Goal: Task Accomplishment & Management: Use online tool/utility

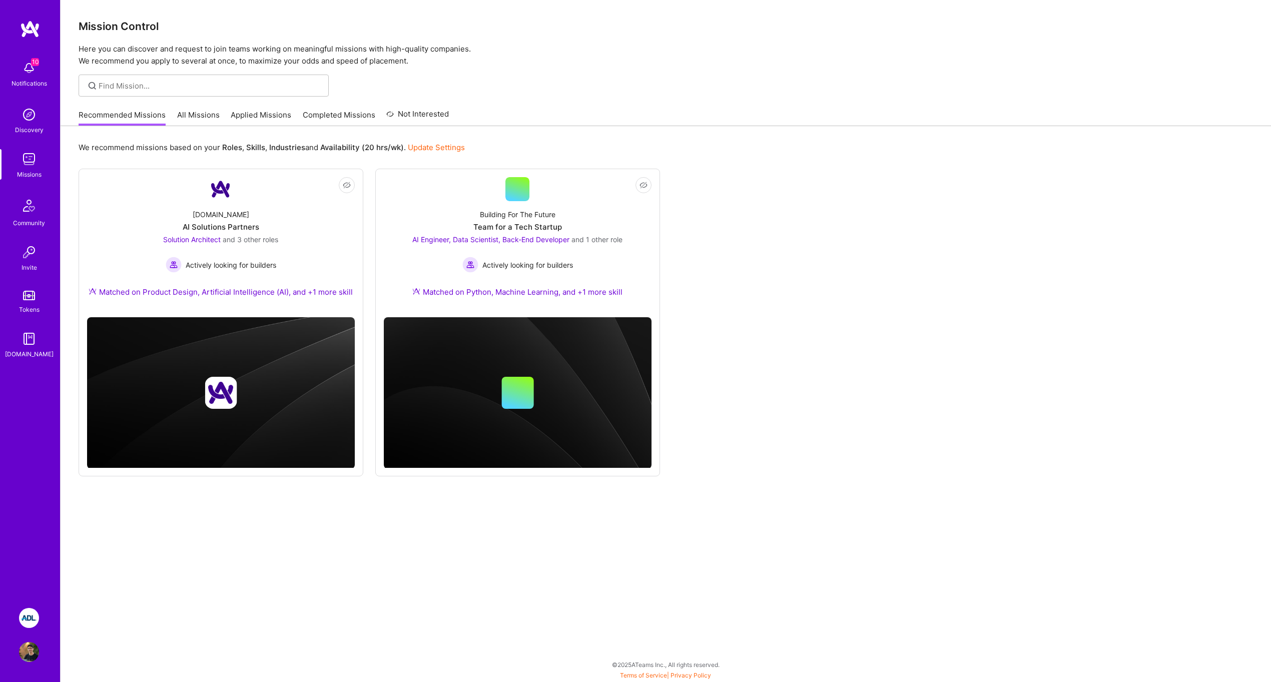
click at [28, 605] on div "10 Notifications Discovery Missions Community Invite Tokens [DOMAIN_NAME] ADL: …" at bounding box center [30, 341] width 60 height 682
click at [28, 613] on img at bounding box center [29, 618] width 20 height 20
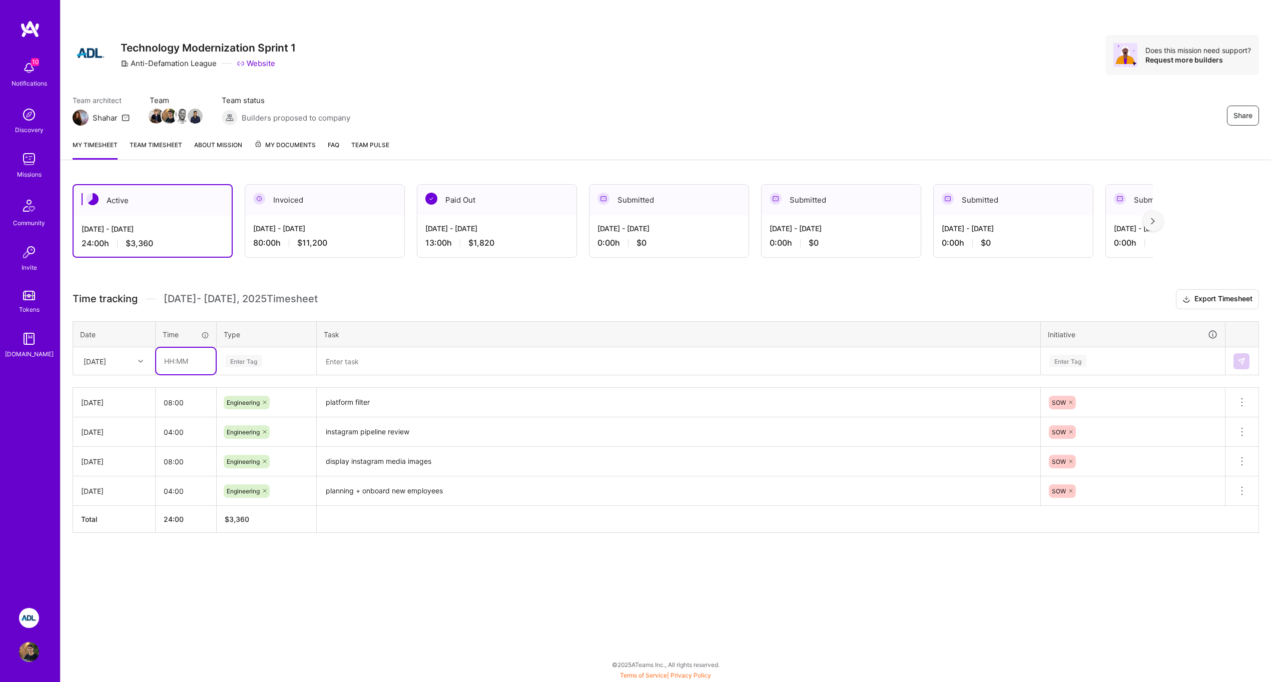
click at [176, 366] on input "text" at bounding box center [186, 361] width 60 height 27
type input "10:00"
click at [254, 358] on div "Enter Tag" at bounding box center [243, 361] width 37 height 16
click at [251, 473] on div "Engineering" at bounding box center [266, 465] width 99 height 24
click at [458, 358] on textarea at bounding box center [679, 361] width 722 height 26
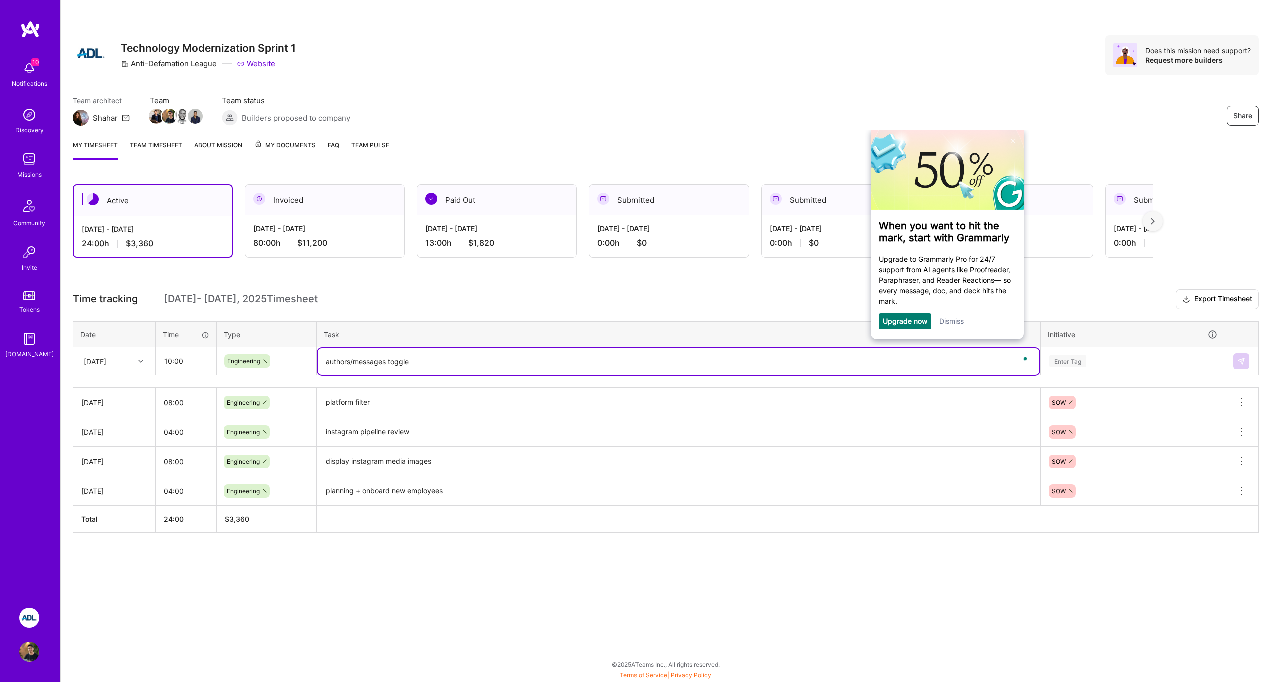
type textarea "authors/messages toggle"
click at [1068, 365] on div "Enter Tag" at bounding box center [1067, 361] width 37 height 16
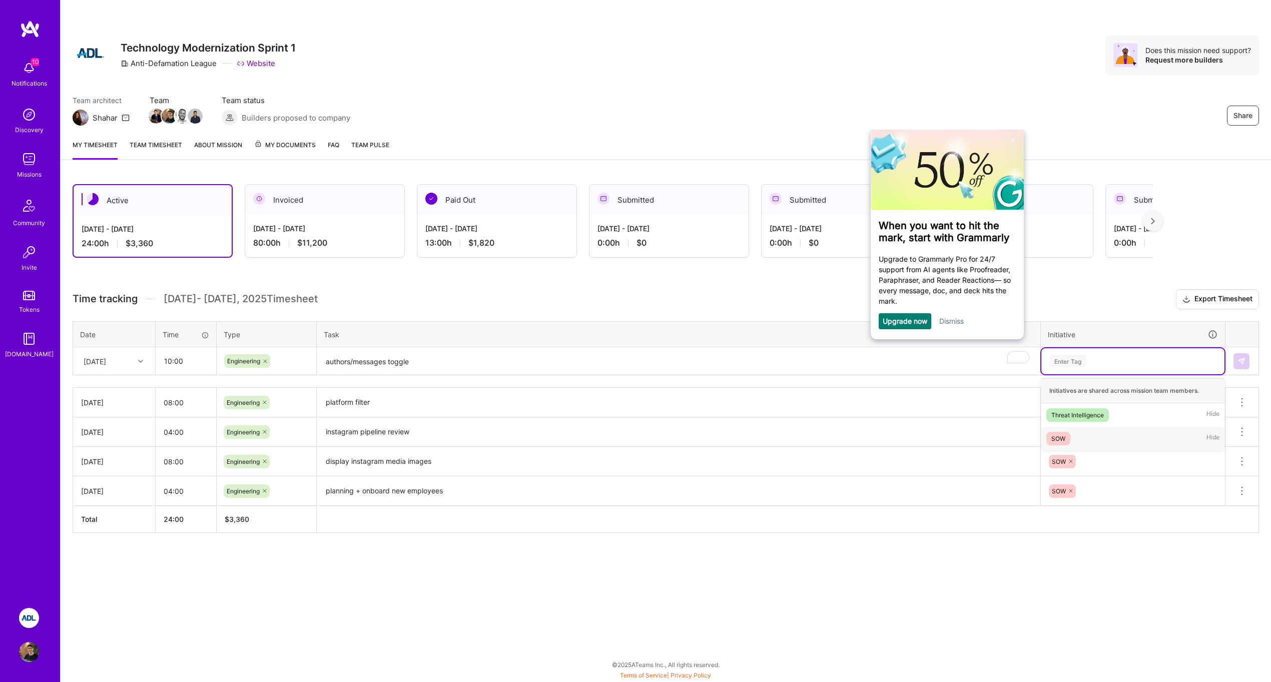
click at [1090, 433] on div "SOW Hide" at bounding box center [1132, 439] width 183 height 24
click at [1243, 359] on img at bounding box center [1242, 361] width 8 height 8
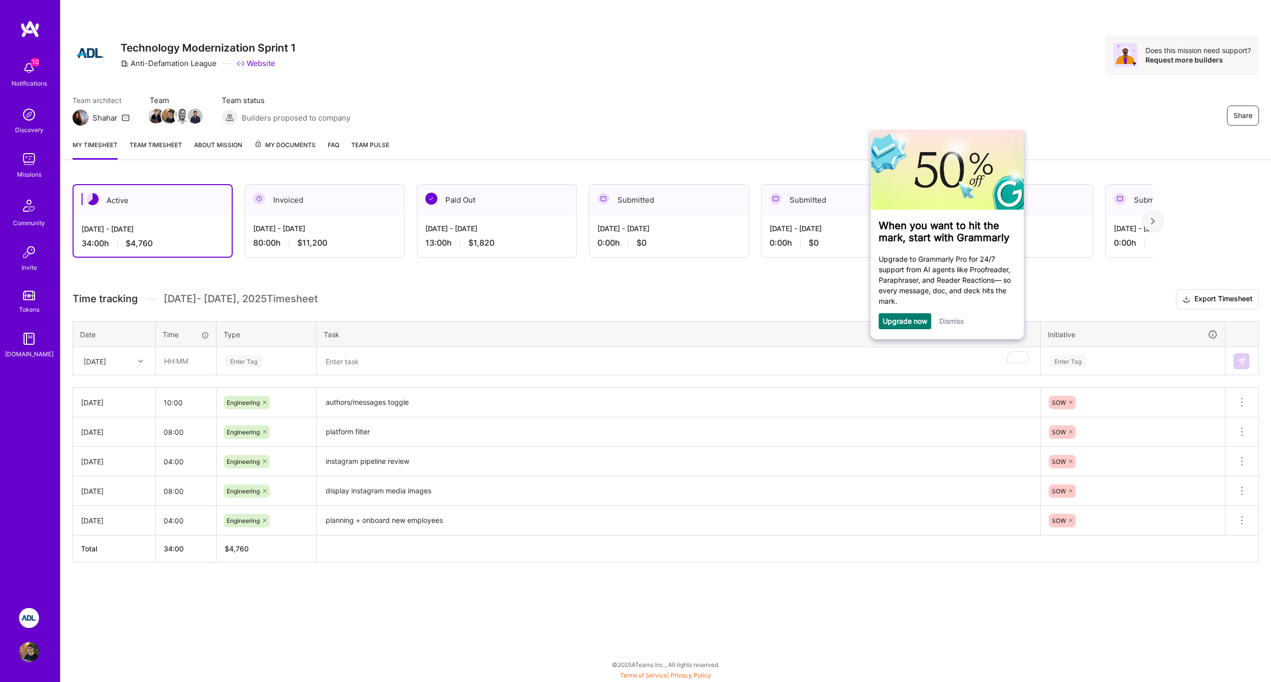
click at [542, 334] on th "Task" at bounding box center [679, 334] width 724 height 26
click at [532, 317] on div "Time tracking [DATE] - [DATE] Timesheet Export Timesheet Date Time Type Task In…" at bounding box center [666, 425] width 1187 height 273
click at [962, 319] on link "Dismiss" at bounding box center [951, 321] width 25 height 9
